Goal: Go to known website: Access a specific website the user already knows

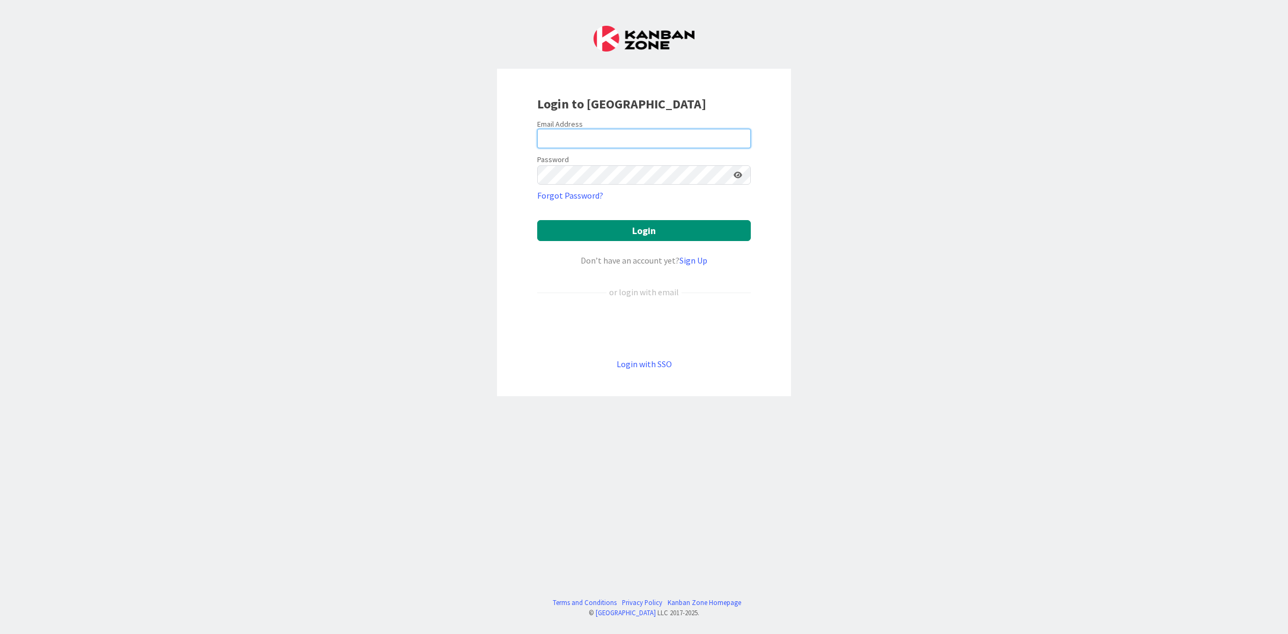
click at [580, 141] on input "email" at bounding box center [644, 138] width 214 height 19
type input "[PERSON_NAME][EMAIL_ADDRESS][PERSON_NAME][DOMAIN_NAME]"
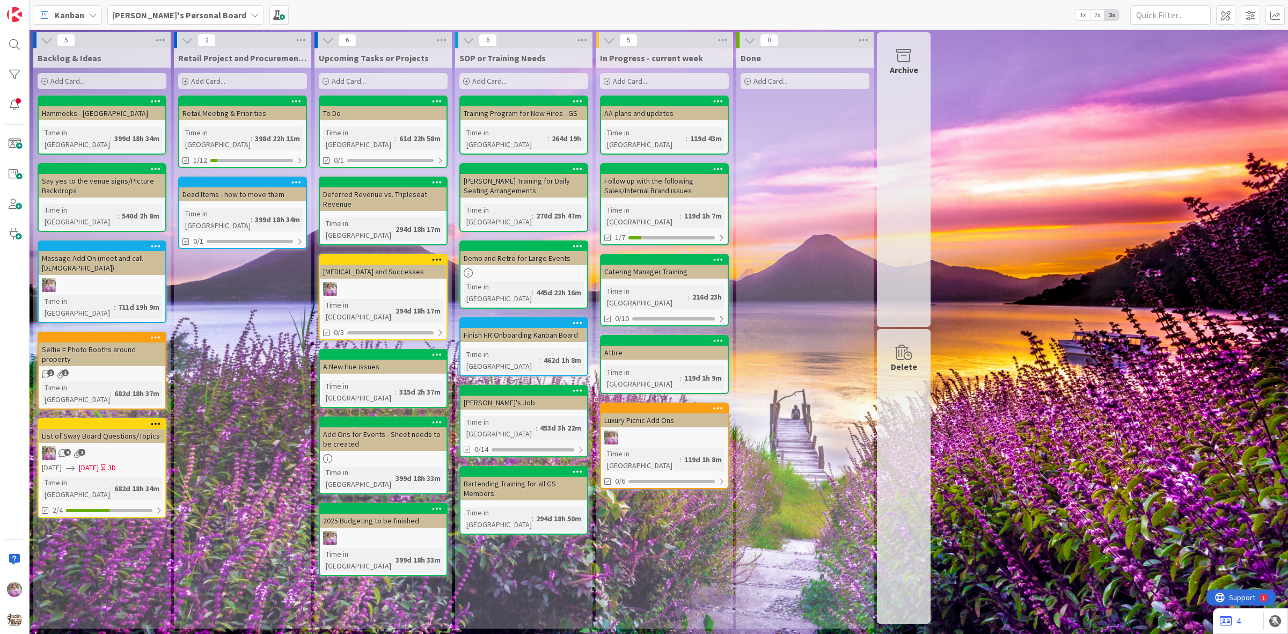
click at [164, 11] on b "[PERSON_NAME]'s Personal Board" at bounding box center [179, 15] width 134 height 11
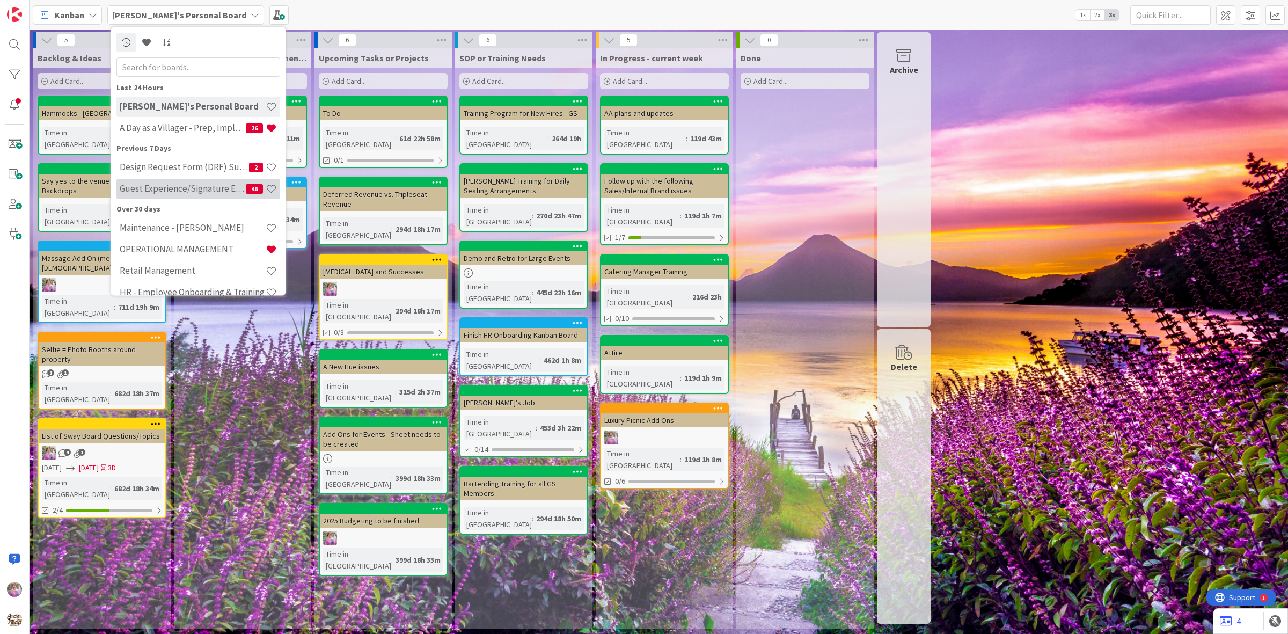
click at [186, 190] on h4 "Guest Experience/Signature Events" at bounding box center [183, 188] width 126 height 11
